Goal: Find specific page/section: Find specific page/section

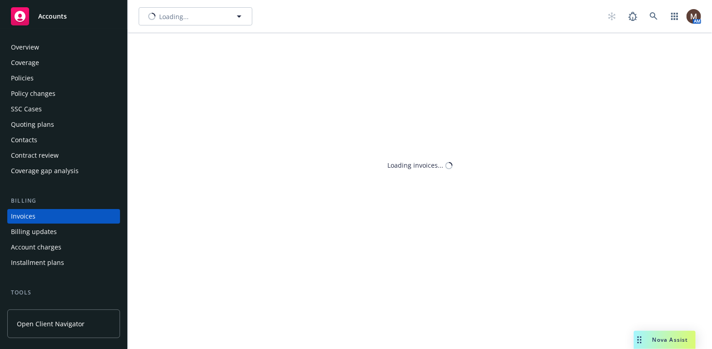
scroll to position [27, 0]
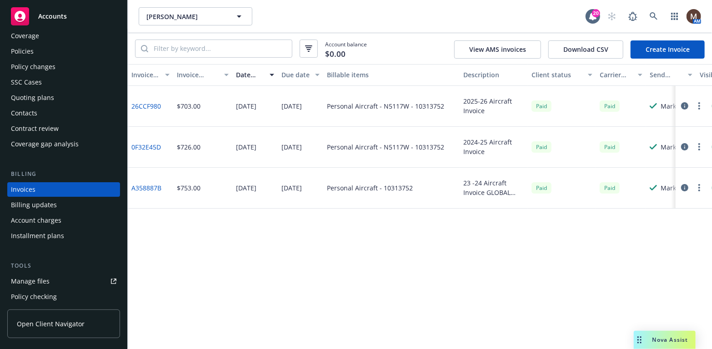
click at [61, 63] on div "Policy changes" at bounding box center [64, 67] width 106 height 15
